Goal: Information Seeking & Learning: Learn about a topic

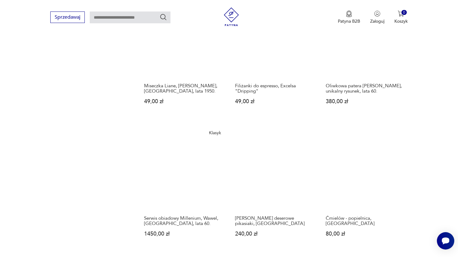
scroll to position [424, 0]
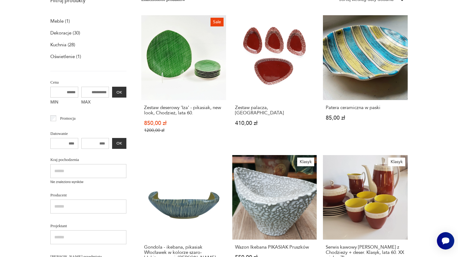
scroll to position [24, 0]
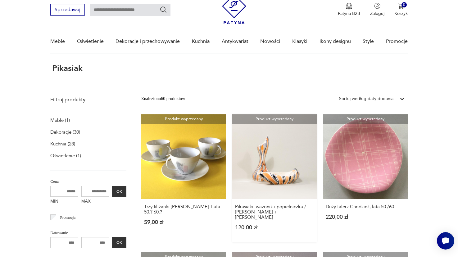
click at [236, 153] on link "Produkt wyprzedany Pikasiaki: wazonik i popielniczka / [PERSON_NAME] + [PERSON_…" at bounding box center [274, 178] width 85 height 128
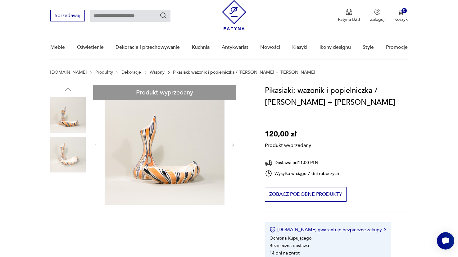
scroll to position [22, 0]
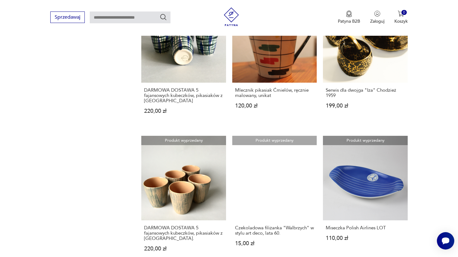
scroll to position [412, 0]
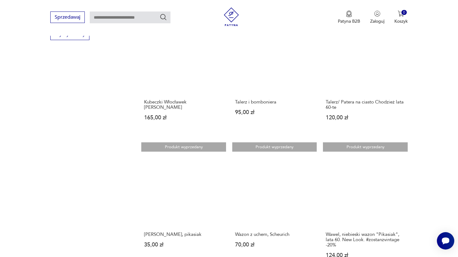
scroll to position [401, 0]
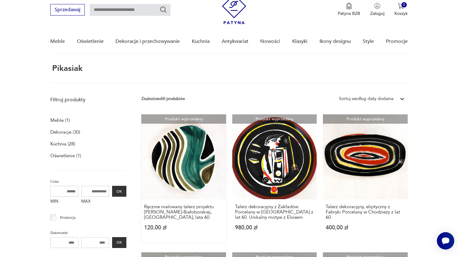
click at [159, 146] on link "Produkt wyprzedany Ręcznie malowany talerz projektu [PERSON_NAME]-Białoborskiej…" at bounding box center [183, 178] width 85 height 128
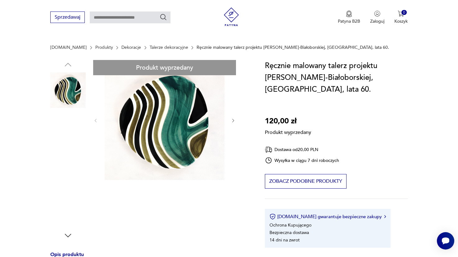
scroll to position [59, 0]
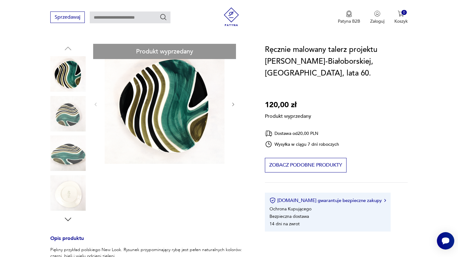
click at [70, 150] on div "Produkt wyprzedany Opis produktu Piękny przykład polskiego New Look. Rysunek pr…" at bounding box center [150, 243] width 200 height 399
click at [69, 104] on div "Produkt wyprzedany Opis produktu Piękny przykład polskiego New Look. Rysunek pr…" at bounding box center [150, 243] width 200 height 399
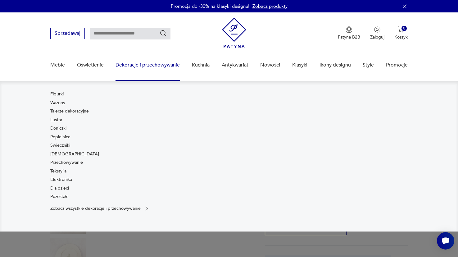
scroll to position [0, 0]
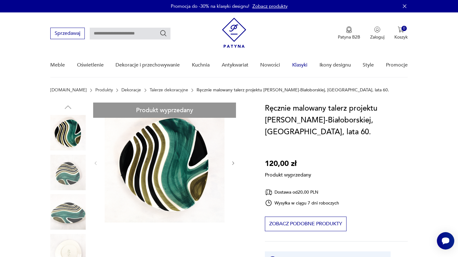
click at [301, 65] on link "Klasyki" at bounding box center [299, 65] width 15 height 24
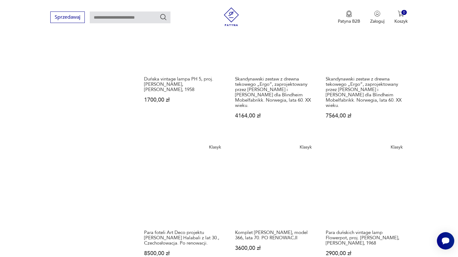
scroll to position [427, 0]
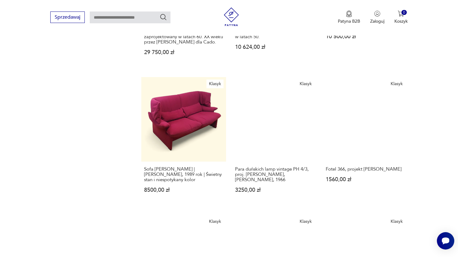
scroll to position [520, 0]
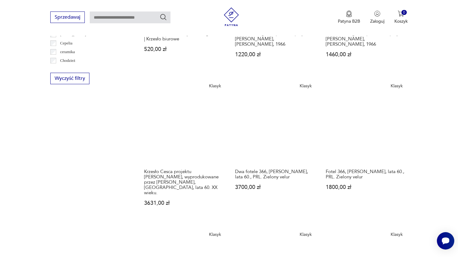
scroll to position [328, 0]
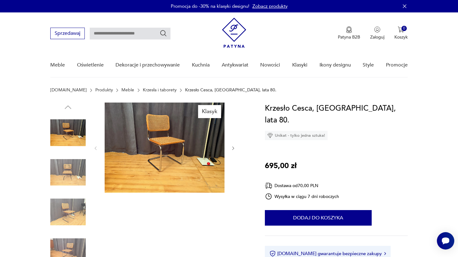
click at [78, 213] on img at bounding box center [67, 211] width 35 height 35
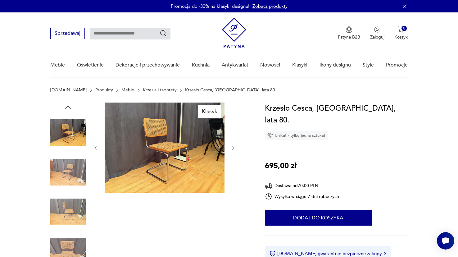
click at [78, 213] on img at bounding box center [67, 211] width 35 height 35
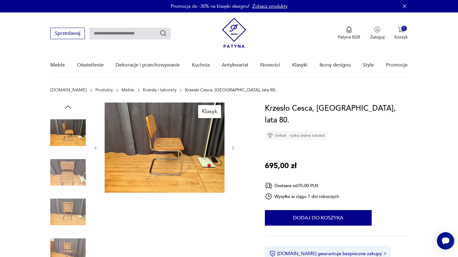
click at [73, 229] on img at bounding box center [67, 211] width 35 height 35
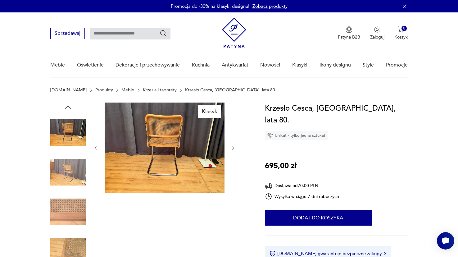
click at [130, 29] on input "text" at bounding box center [130, 34] width 81 height 12
type input "********"
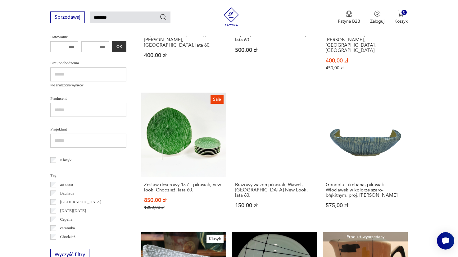
scroll to position [214, 0]
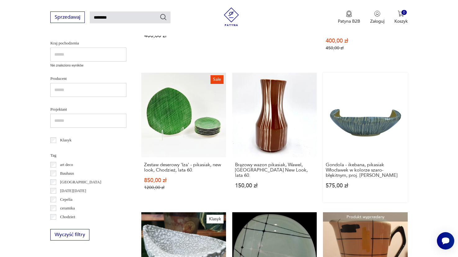
click at [323, 88] on link "Gondola - ikebana, pikasiak Włocławek w kolorze szaro-błękitnym, proj. [PERSON_…" at bounding box center [365, 138] width 85 height 130
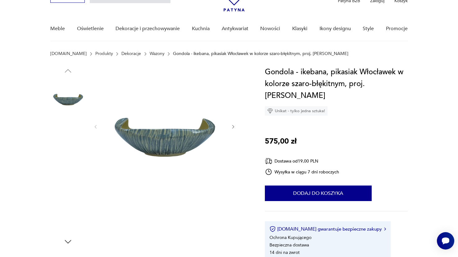
scroll to position [49, 0]
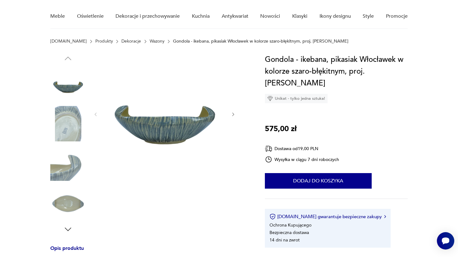
click at [233, 114] on icon "button" at bounding box center [233, 114] width 5 height 5
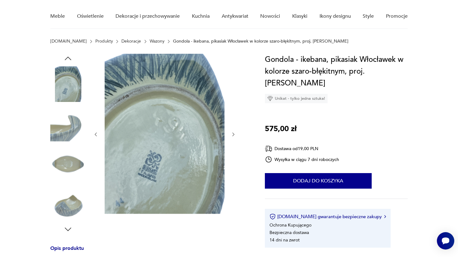
click at [233, 114] on div at bounding box center [164, 134] width 143 height 161
click at [233, 145] on div at bounding box center [164, 134] width 143 height 161
click at [233, 141] on div at bounding box center [164, 134] width 143 height 161
click at [234, 133] on icon "button" at bounding box center [233, 134] width 5 height 5
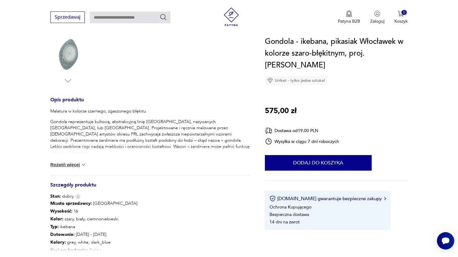
scroll to position [198, 0]
click at [80, 166] on button "Rozwiń więcej" at bounding box center [68, 164] width 36 height 6
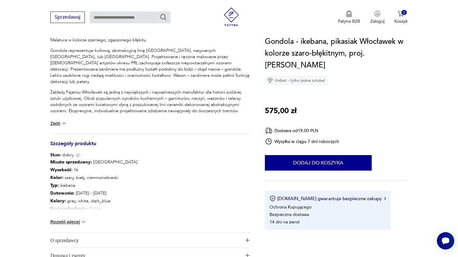
scroll to position [269, 0]
click at [70, 222] on button "Rozwiń więcej" at bounding box center [68, 221] width 36 height 6
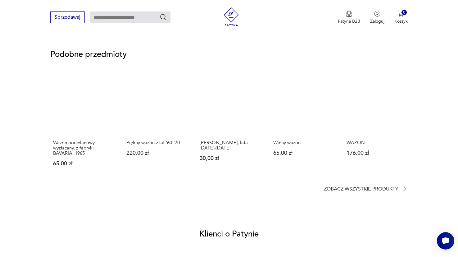
scroll to position [571, 0]
